Goal: Information Seeking & Learning: Get advice/opinions

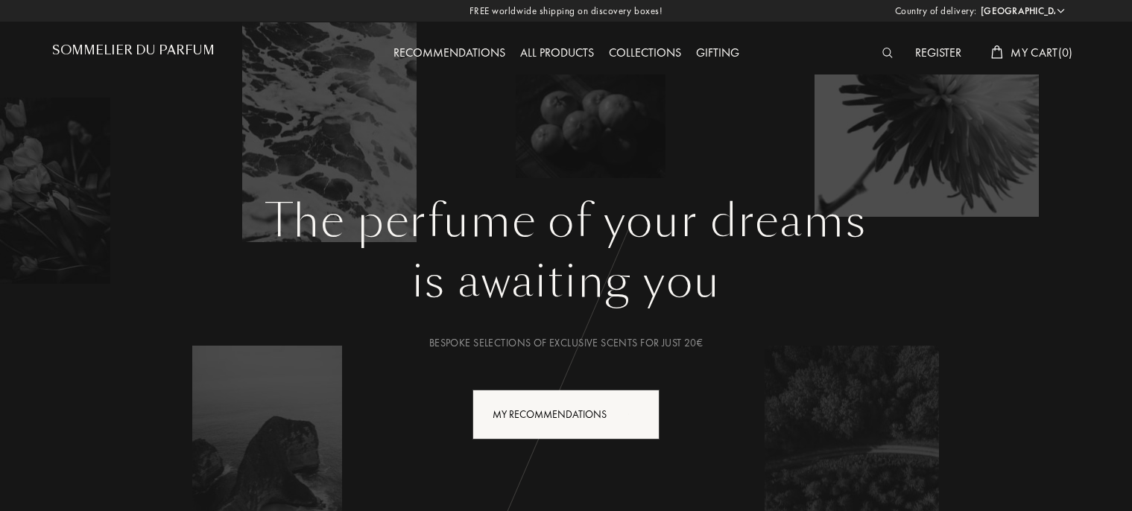
select select "FR"
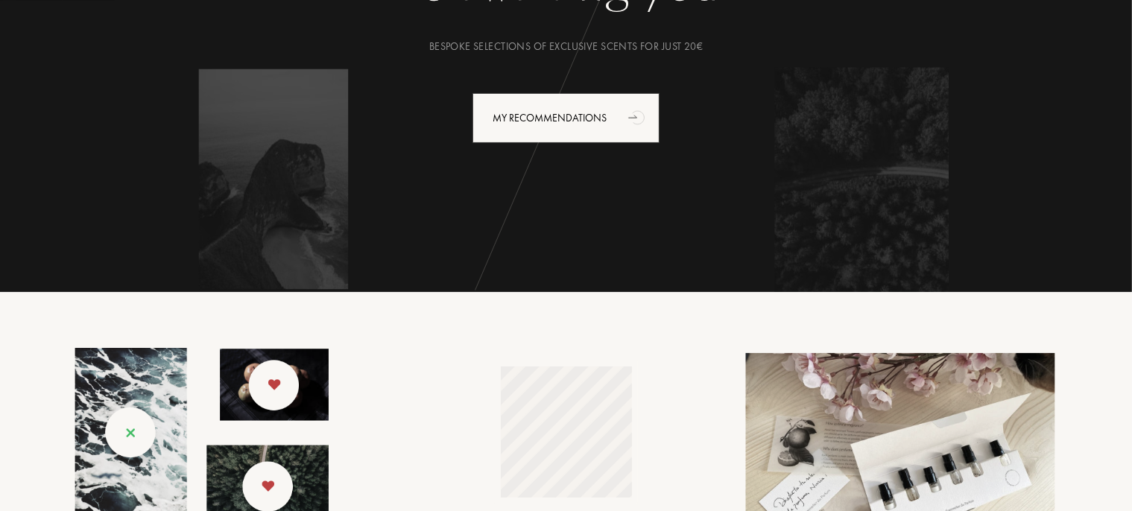
scroll to position [297, 0]
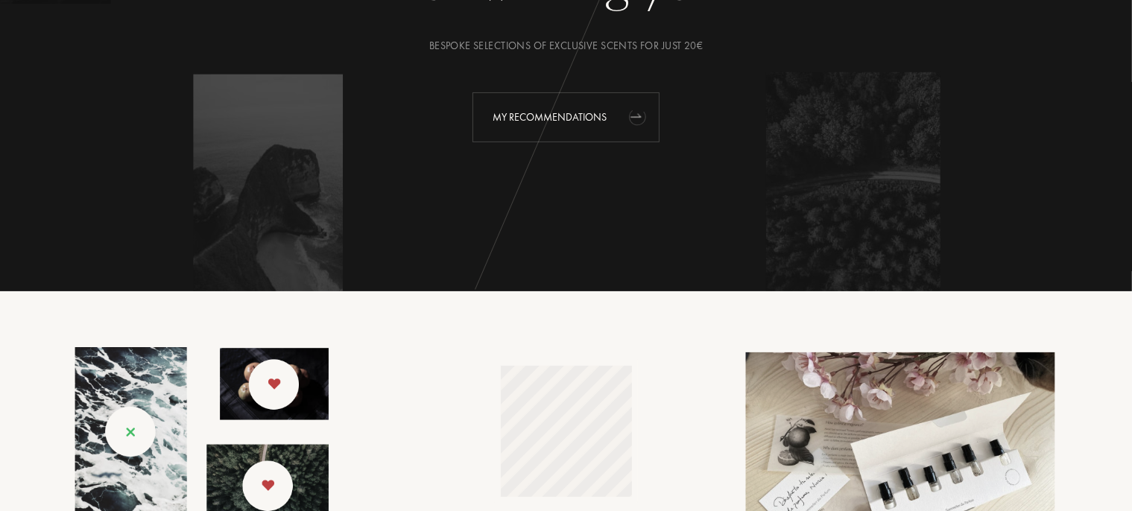
click at [581, 127] on div "My Recommendations" at bounding box center [565, 117] width 187 height 50
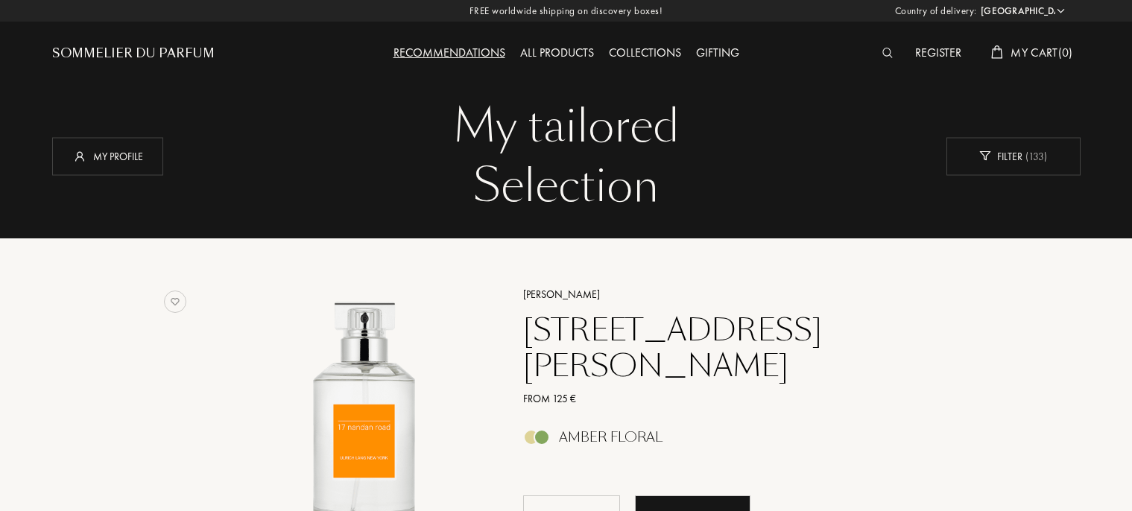
select select "FR"
click at [129, 168] on div "My profile" at bounding box center [107, 156] width 111 height 38
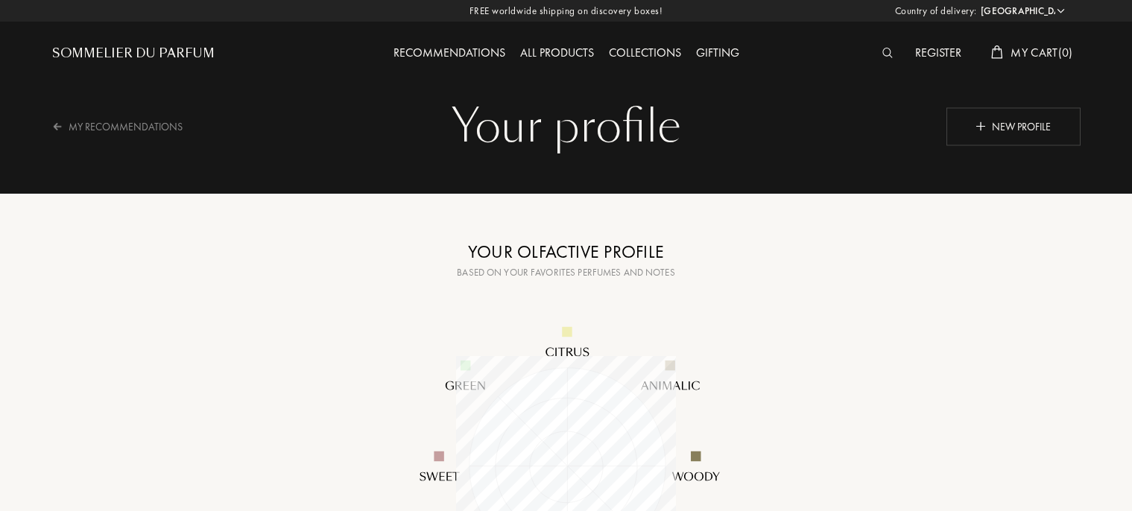
select select "FR"
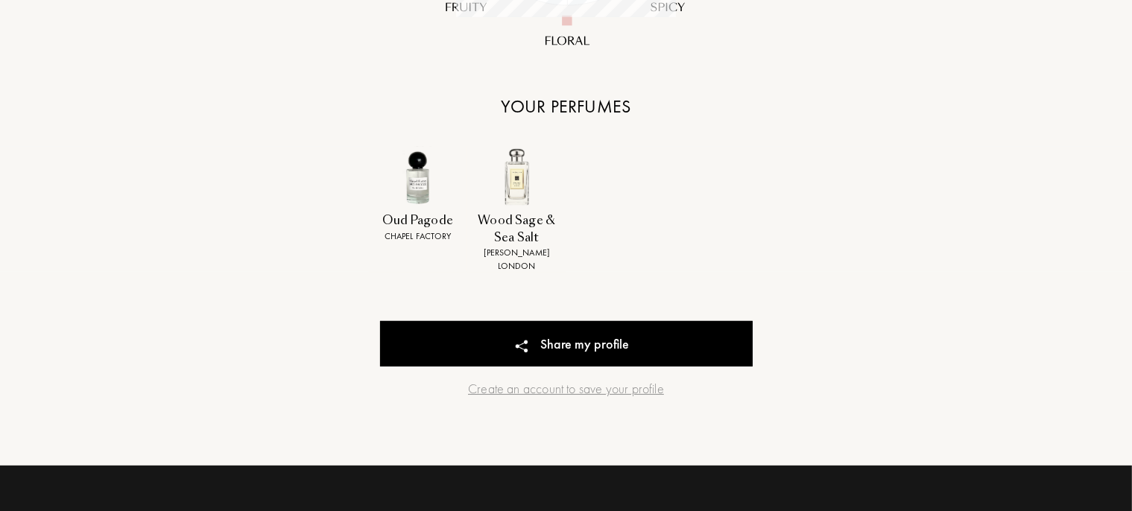
scroll to position [557, 0]
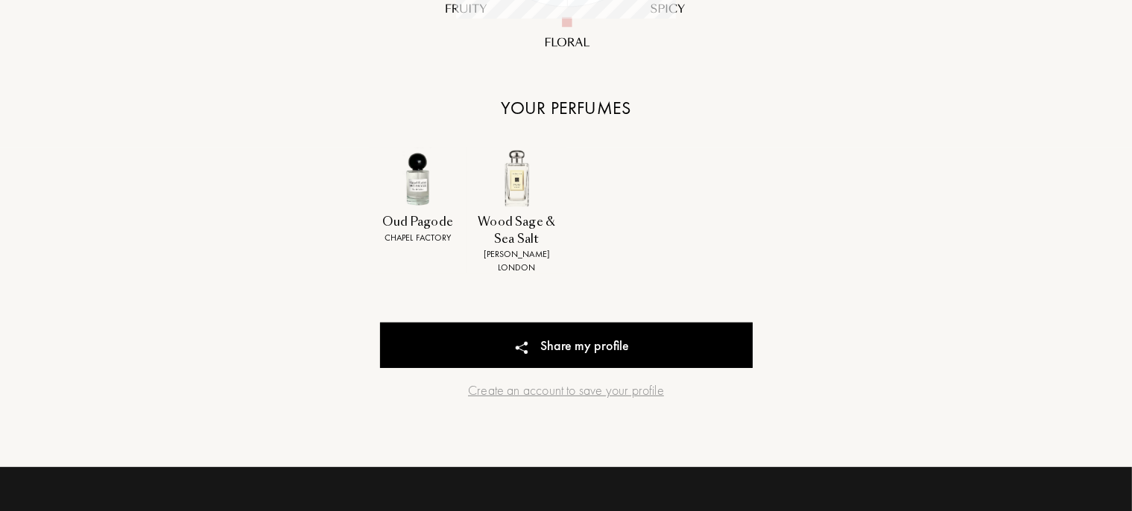
click at [522, 238] on div "Wood Sage & Sea Salt" at bounding box center [516, 231] width 93 height 34
click at [527, 151] on img at bounding box center [517, 178] width 62 height 62
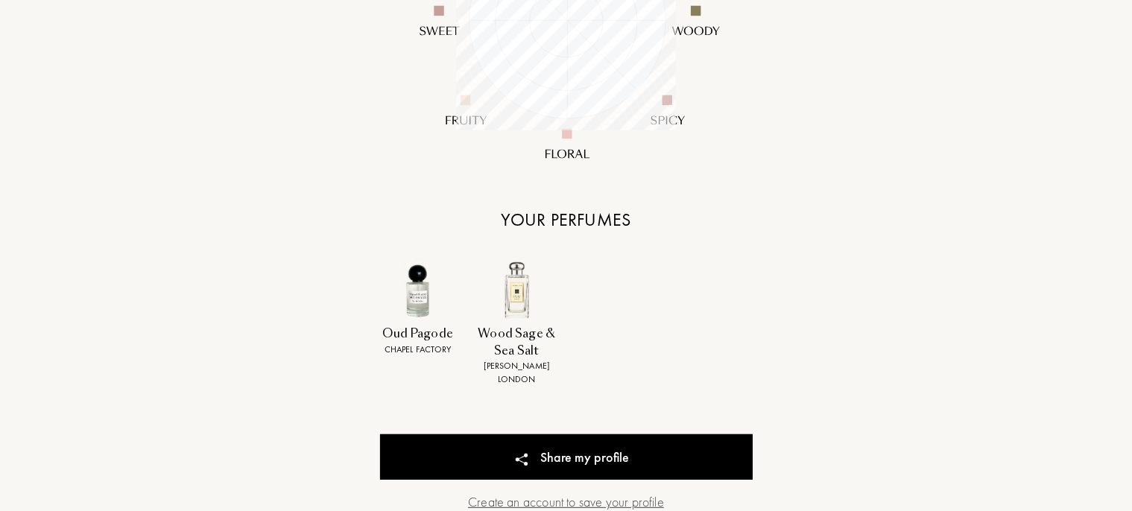
scroll to position [442, 0]
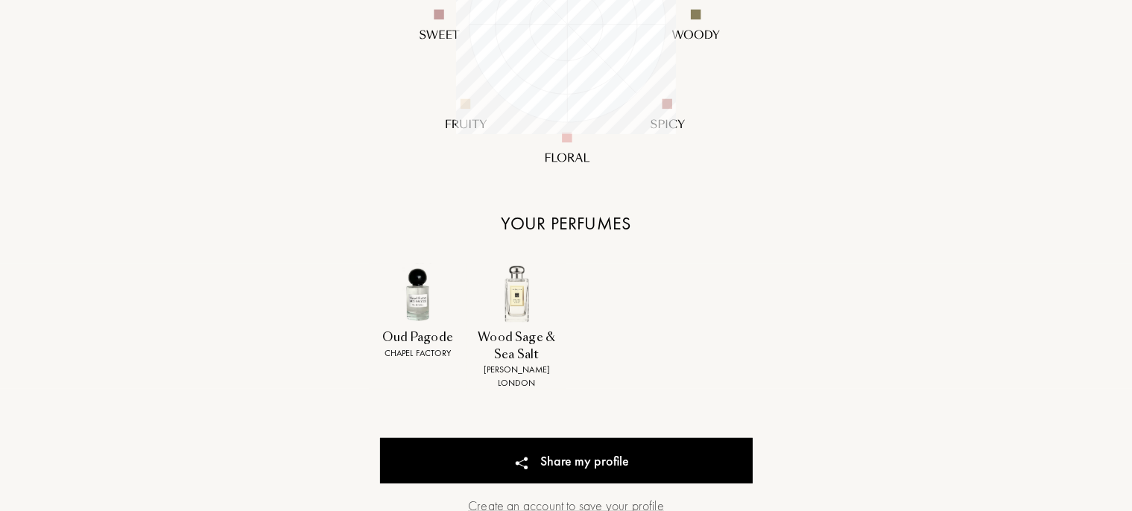
click at [564, 495] on div "Create an account to save your profile" at bounding box center [566, 505] width 372 height 20
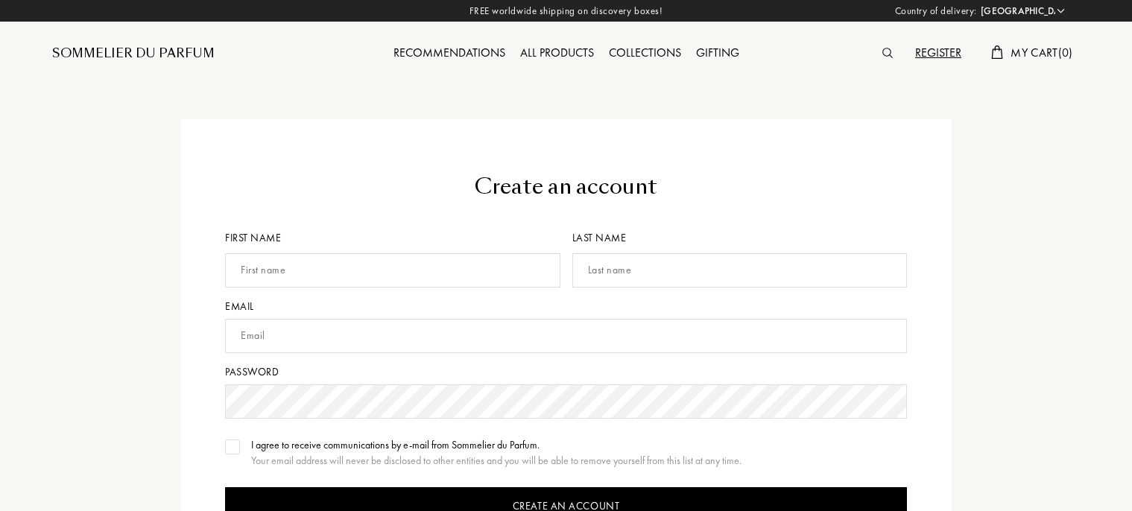
select select "FR"
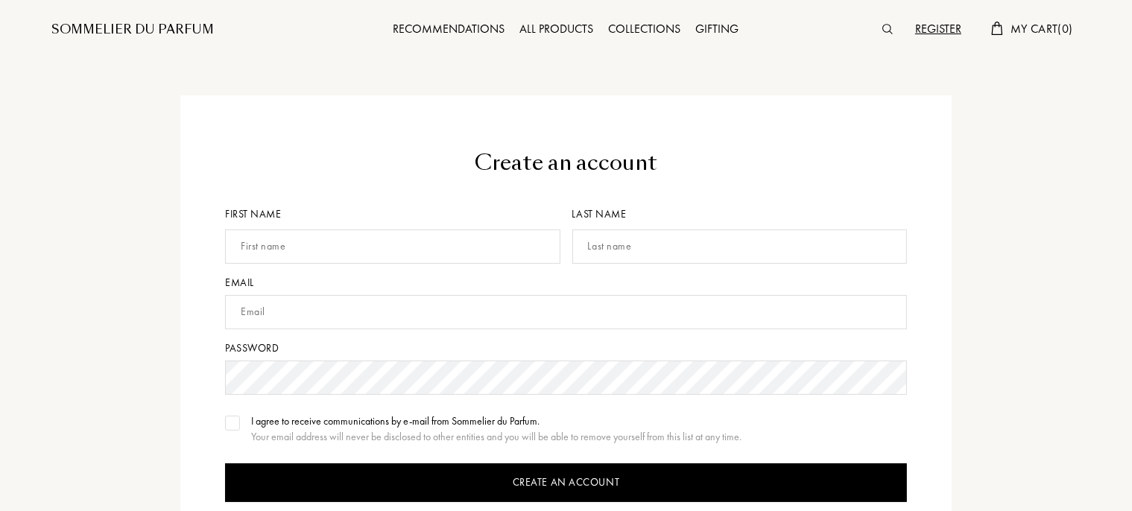
scroll to position [22, 0]
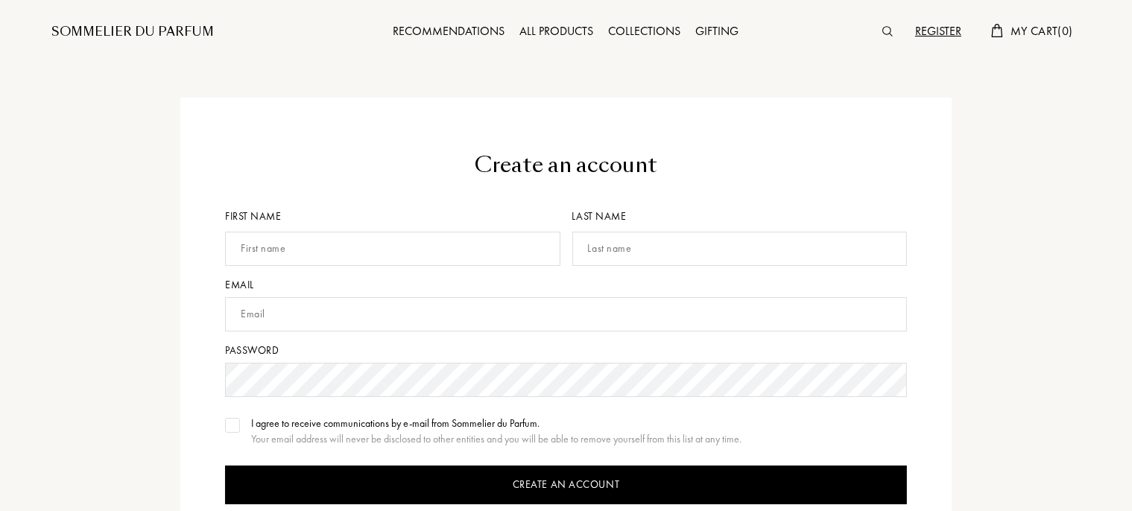
click at [482, 33] on div "Recommendations" at bounding box center [449, 31] width 127 height 19
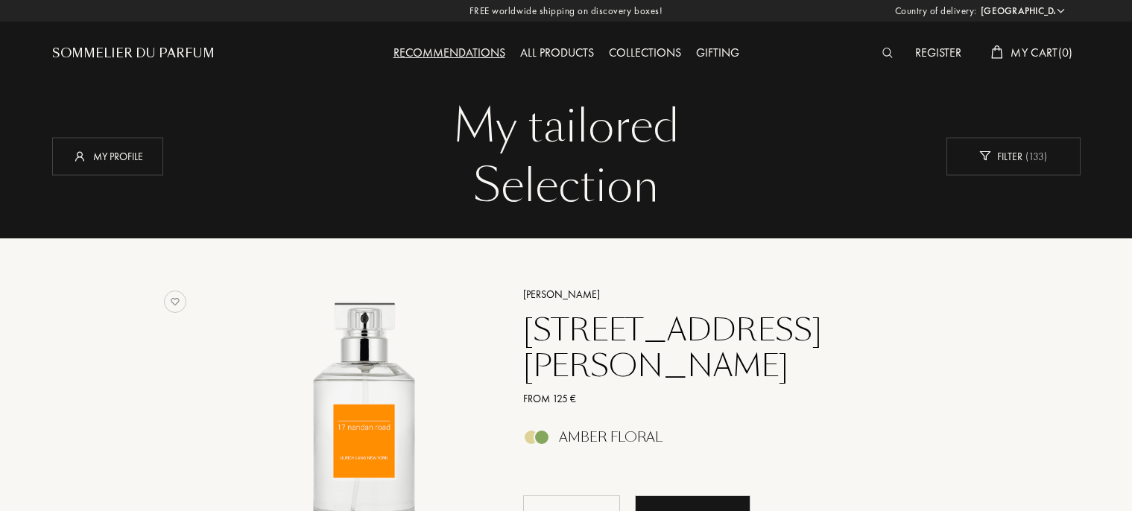
select select "FR"
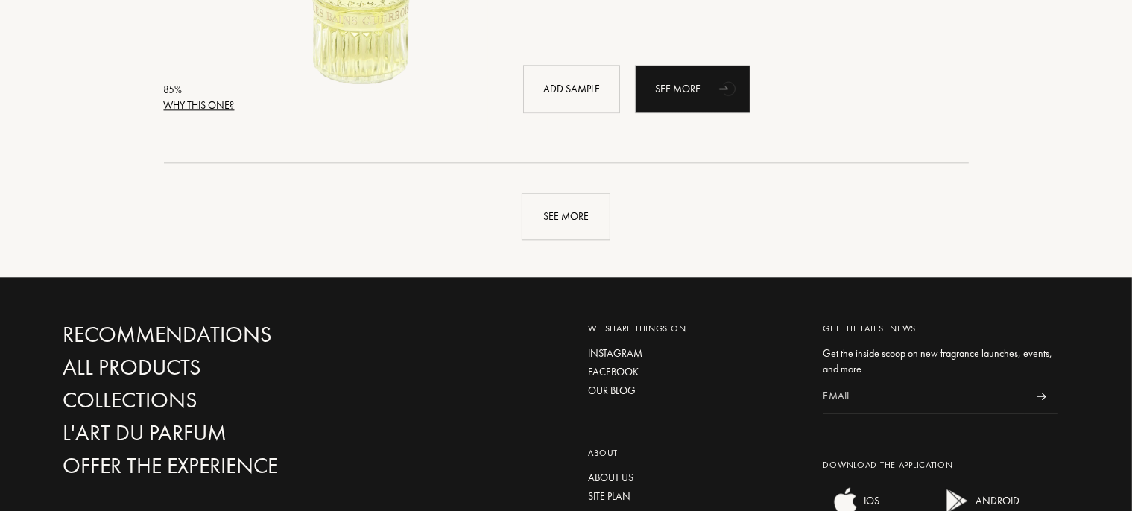
scroll to position [3648, 0]
